Goal: Contribute content: Add original content to the website for others to see

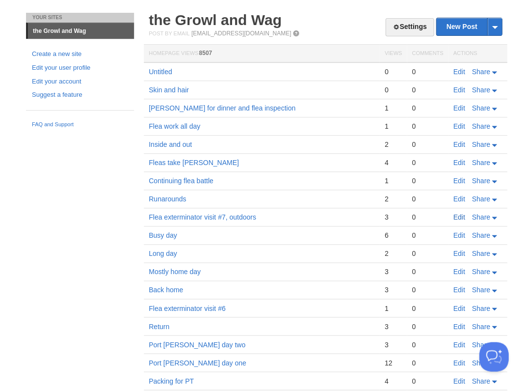
click at [461, 214] on link "Edit" at bounding box center [459, 217] width 12 height 8
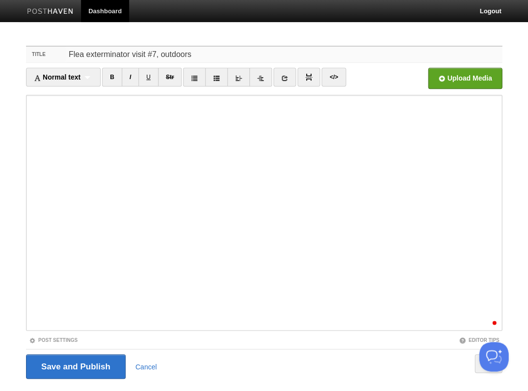
drag, startPoint x: 194, startPoint y: 55, endPoint x: 8, endPoint y: 47, distance: 186.8
click at [8, 47] on body "Dashboard Logout Post saved × Post saved × Post created × Post saved × Post sav…" at bounding box center [264, 207] width 528 height 415
click at [85, 363] on input "Save and Publish" at bounding box center [76, 366] width 100 height 25
click at [77, 360] on input "Save and Publish" at bounding box center [76, 366] width 100 height 25
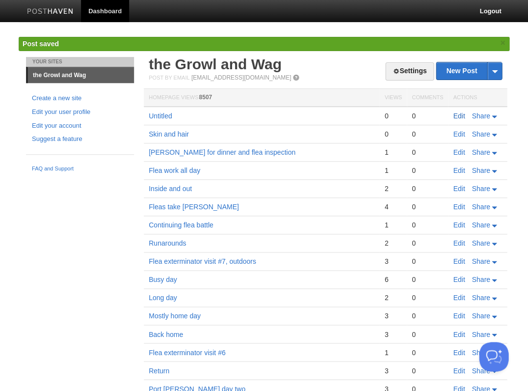
click at [457, 112] on link "Edit" at bounding box center [459, 116] width 12 height 8
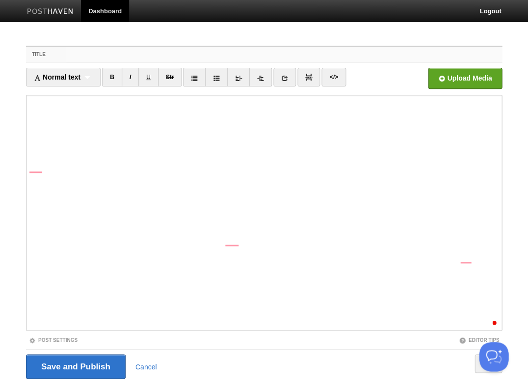
click at [78, 53] on input "Title" at bounding box center [284, 55] width 437 height 16
paste input "Flea exterminator visit #7, outdoors"
type input "Flea exterminator visit #8 (last), in & out"
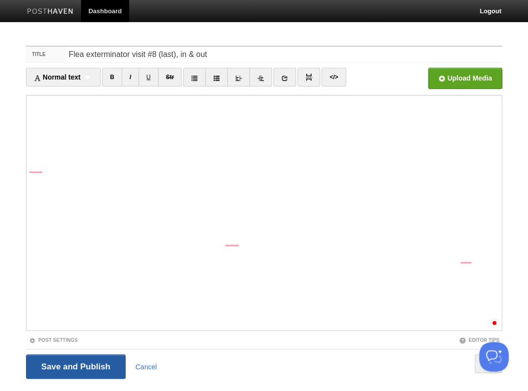
click at [75, 365] on input "Save and Publish" at bounding box center [76, 366] width 100 height 25
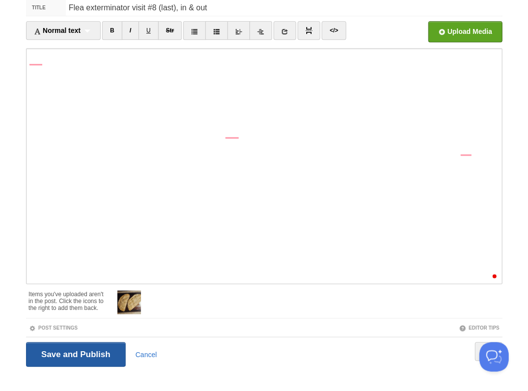
scroll to position [78, 0]
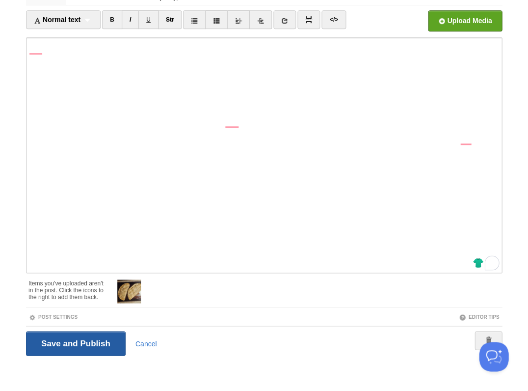
click at [75, 341] on input "Save and Publish" at bounding box center [76, 343] width 100 height 25
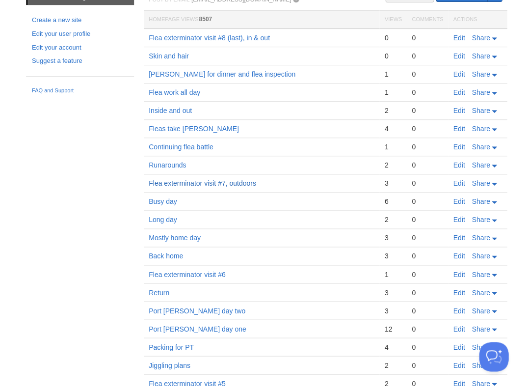
scroll to position [0, 0]
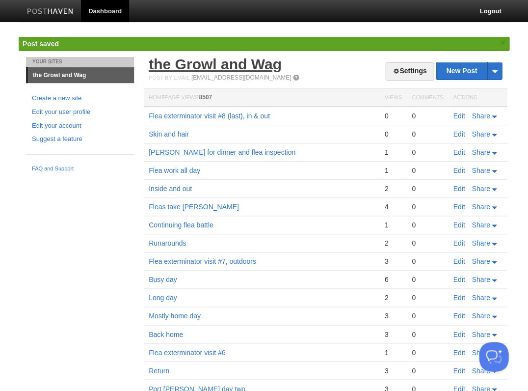
click at [229, 68] on link "the Growl and Wag" at bounding box center [215, 64] width 133 height 16
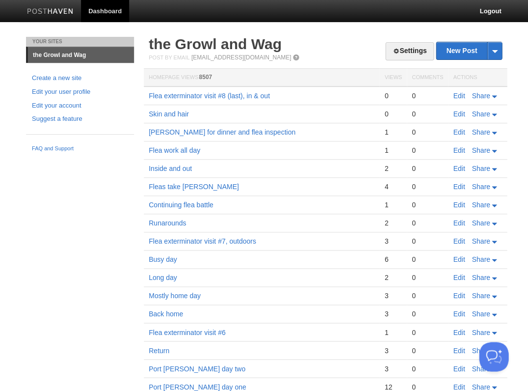
click at [455, 93] on link "Edit" at bounding box center [459, 96] width 12 height 8
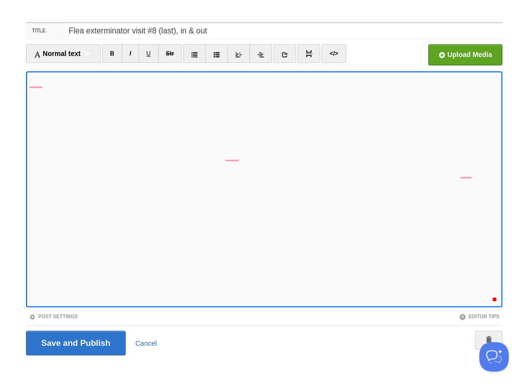
scroll to position [68, 0]
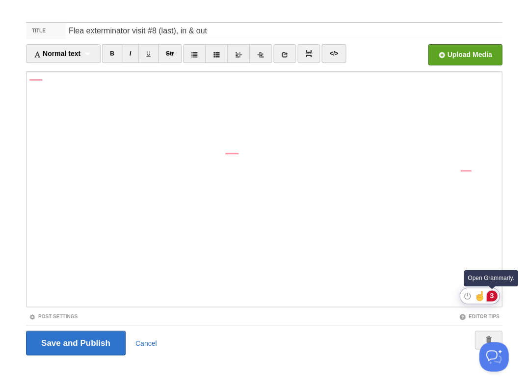
click at [493, 296] on div "3" at bounding box center [492, 295] width 11 height 11
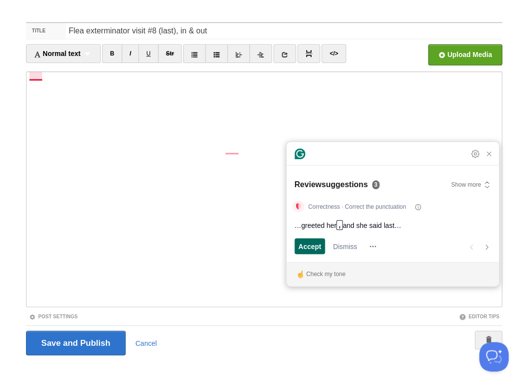
click at [304, 246] on span "Accept" at bounding box center [310, 246] width 23 height 10
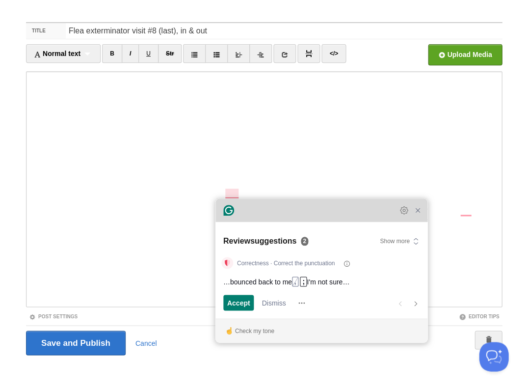
drag, startPoint x: 330, startPoint y: 166, endPoint x: 259, endPoint y: 223, distance: 90.9
click at [259, 223] on div "Grammarly Assistant Accepting suggestion Review suggestions 2 Show more Correct…" at bounding box center [322, 270] width 212 height 144
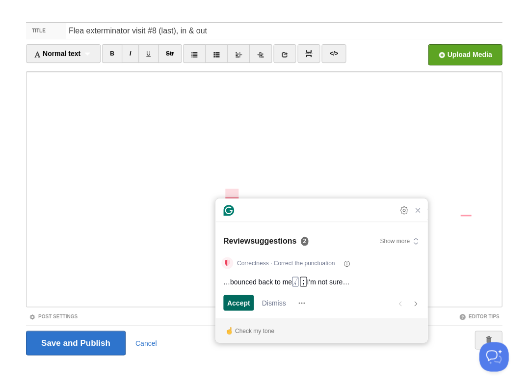
click at [240, 302] on span "Accept" at bounding box center [238, 303] width 23 height 10
click at [234, 302] on span "Accept" at bounding box center [238, 303] width 23 height 10
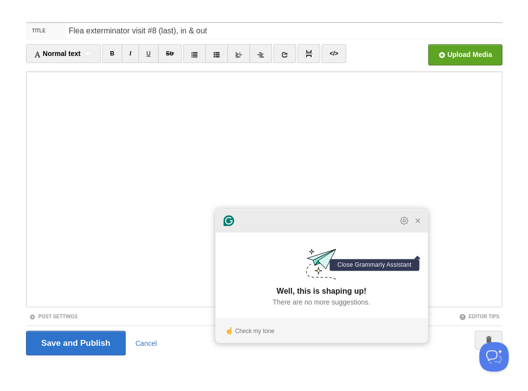
click at [418, 224] on icon "Close Grammarly Assistant" at bounding box center [418, 221] width 8 height 8
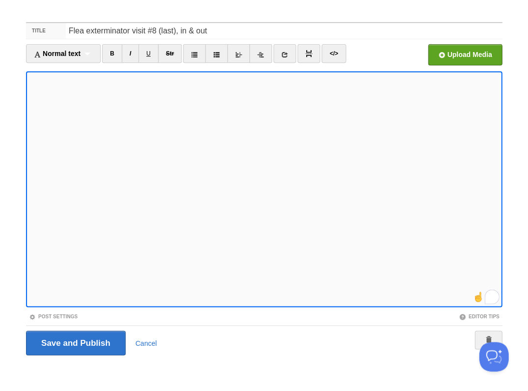
scroll to position [86, 0]
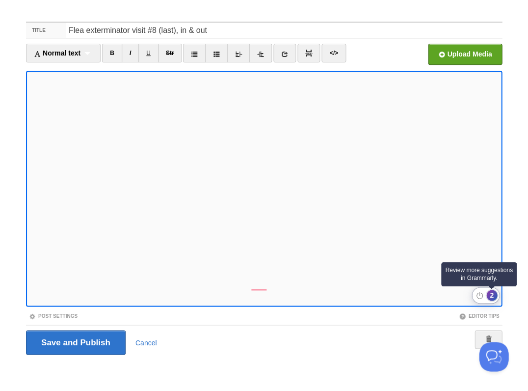
click at [492, 296] on div "2" at bounding box center [492, 295] width 11 height 11
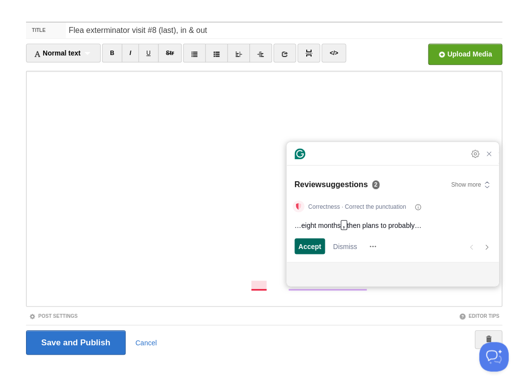
click at [299, 245] on span "Accept" at bounding box center [310, 246] width 23 height 10
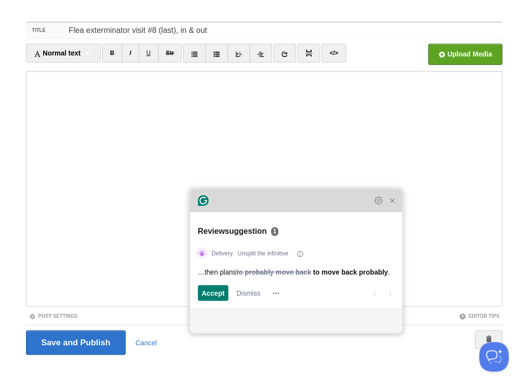
click at [251, 193] on div "Grammarly Assistant Accepting suggestion Review suggestion 1 Delivery · Unsplit…" at bounding box center [296, 261] width 212 height 144
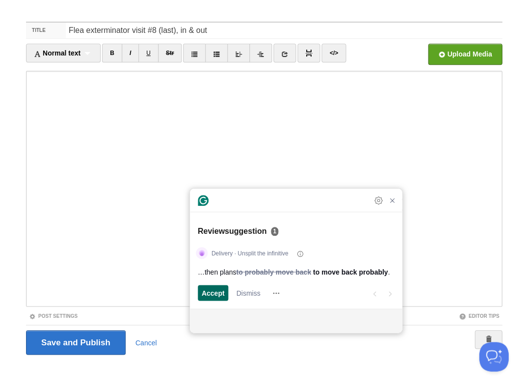
click at [218, 292] on span "Accept" at bounding box center [213, 293] width 23 height 10
click at [214, 293] on span "Accept" at bounding box center [213, 293] width 23 height 10
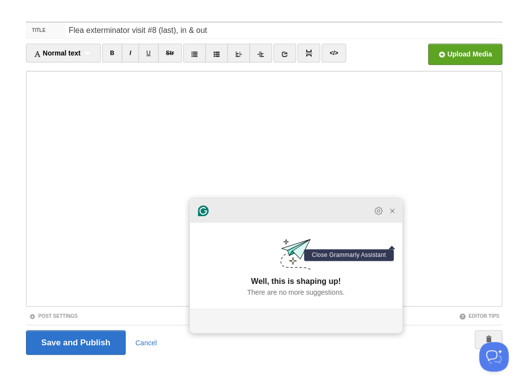
click at [394, 213] on icon "Close Grammarly Assistant" at bounding box center [392, 211] width 4 height 4
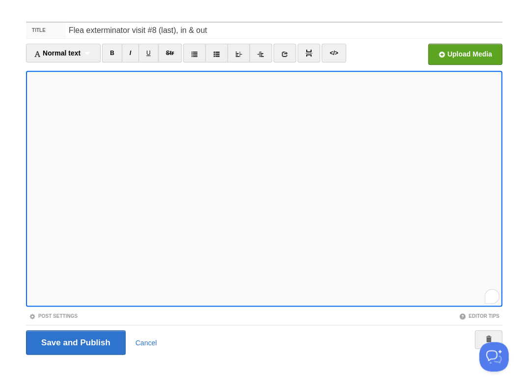
scroll to position [150, 0]
click at [75, 341] on input "Save and Publish" at bounding box center [76, 342] width 100 height 25
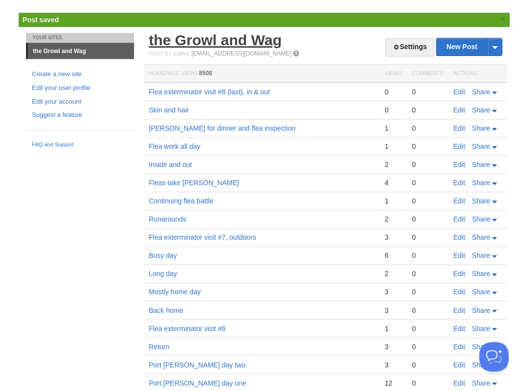
click at [249, 37] on link "the Growl and Wag" at bounding box center [215, 40] width 133 height 16
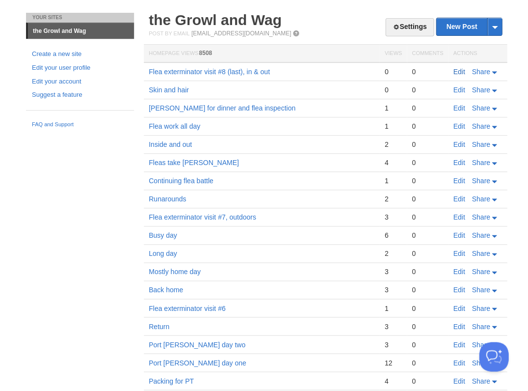
click at [459, 70] on link "Edit" at bounding box center [459, 72] width 12 height 8
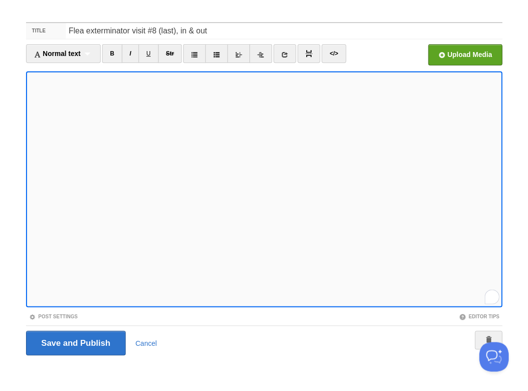
scroll to position [195, 0]
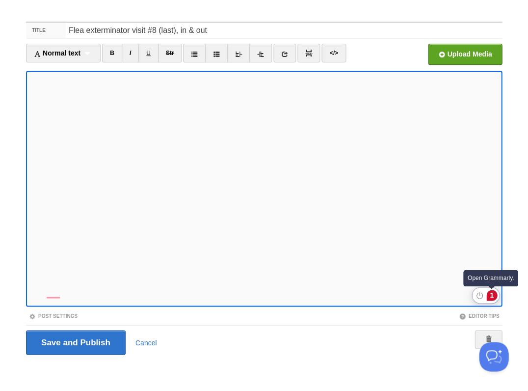
click at [490, 295] on div "1" at bounding box center [492, 295] width 11 height 11
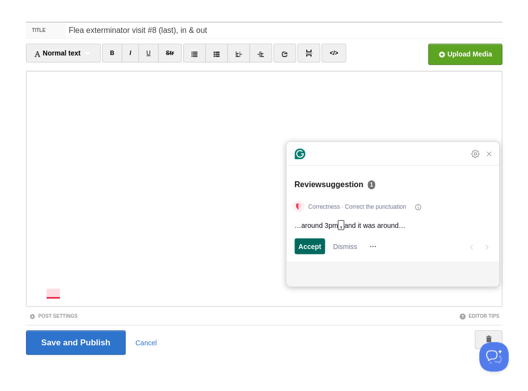
click at [307, 238] on div "Accept" at bounding box center [310, 246] width 23 height 16
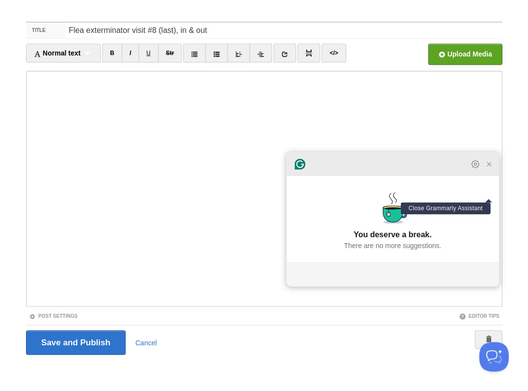
click at [489, 167] on icon "Close Grammarly Assistant" at bounding box center [489, 164] width 8 height 8
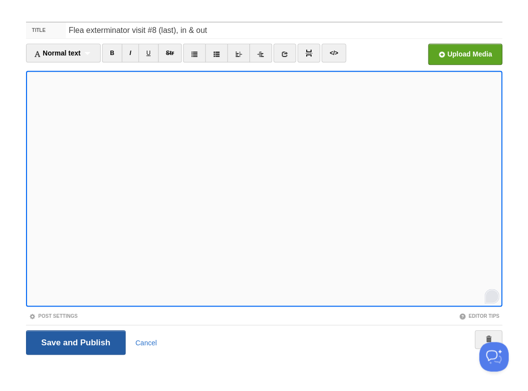
click at [75, 341] on input "Save and Publish" at bounding box center [76, 342] width 100 height 25
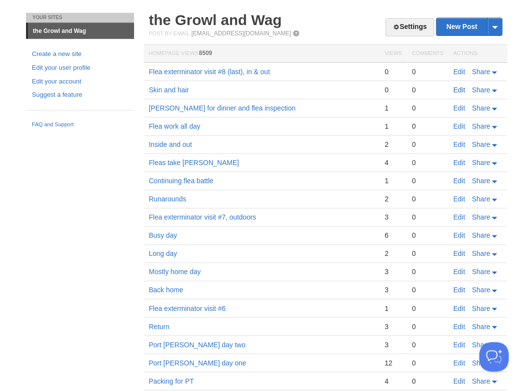
click at [458, 88] on link "Edit" at bounding box center [459, 90] width 12 height 8
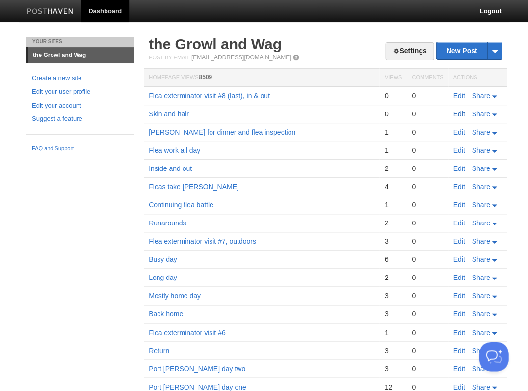
click at [460, 111] on link "Edit" at bounding box center [459, 114] width 12 height 8
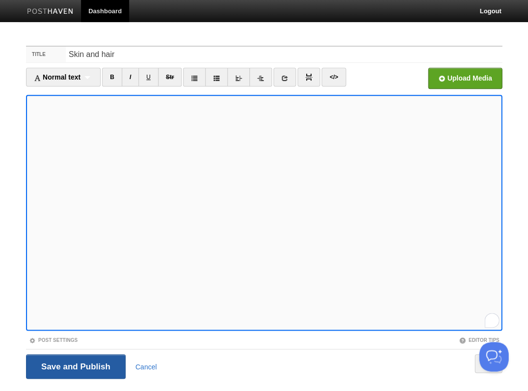
click at [75, 365] on input "Save and Publish" at bounding box center [76, 366] width 100 height 25
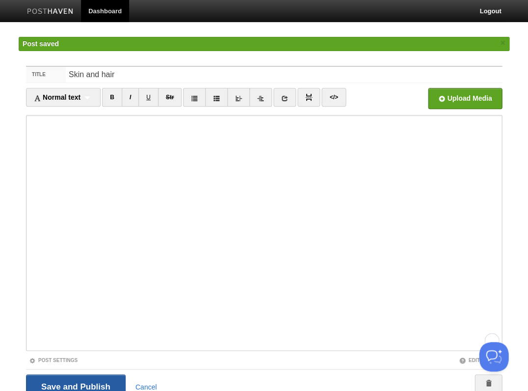
click at [75, 385] on input "Save and Publish" at bounding box center [76, 386] width 100 height 25
click at [96, 379] on input "Save and Publish" at bounding box center [76, 386] width 100 height 25
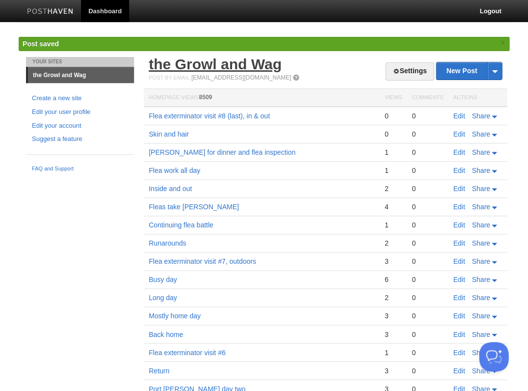
click at [217, 62] on link "the Growl and Wag" at bounding box center [215, 64] width 133 height 16
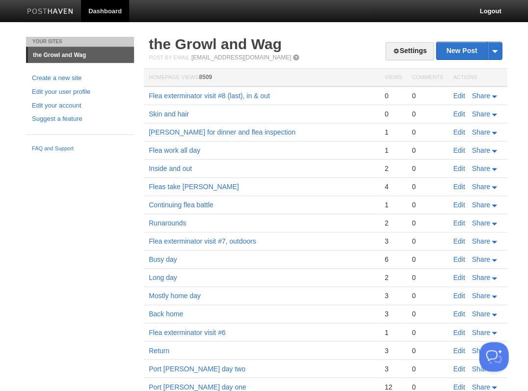
click at [108, 182] on div "Your Sites the Growl and Wag Create a new site Edit your user profile Edit your…" at bounding box center [264, 261] width 491 height 449
